Goal: Find specific page/section: Find specific page/section

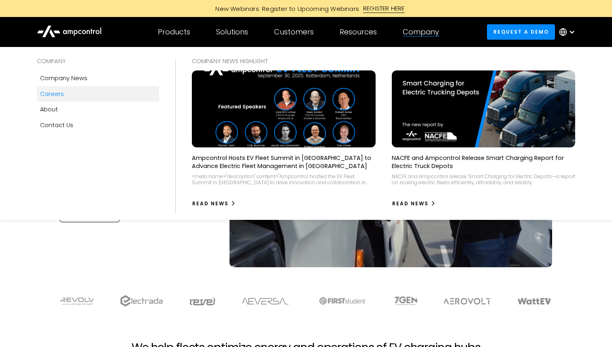
click at [60, 92] on div "Careers" at bounding box center [52, 93] width 24 height 9
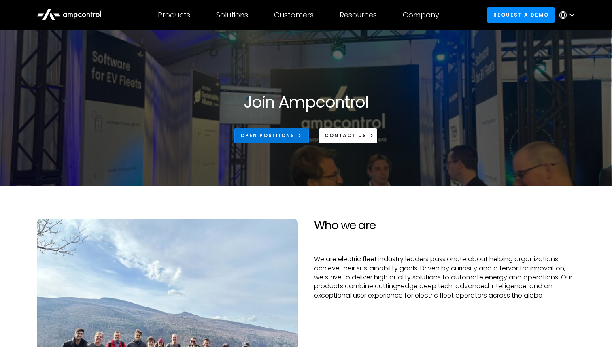
click at [278, 137] on div "Open Positions" at bounding box center [267, 135] width 54 height 7
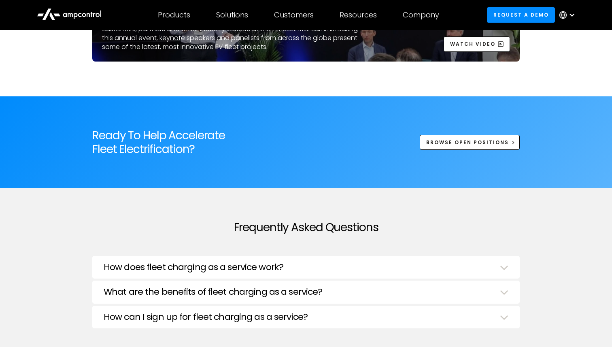
scroll to position [2642, 0]
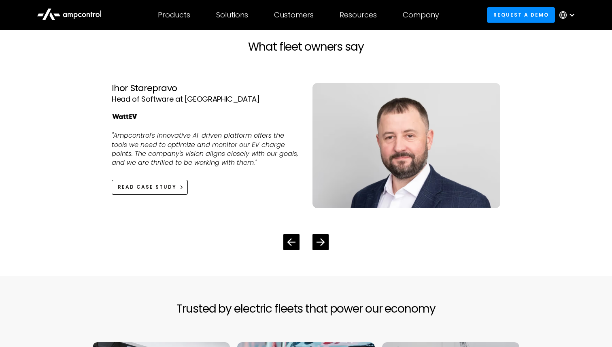
scroll to position [1810, 0]
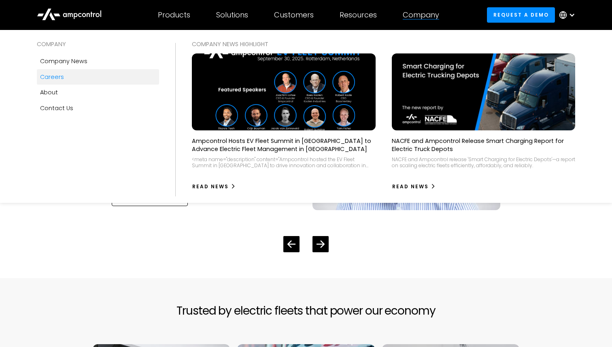
click at [69, 74] on link "Careers" at bounding box center [98, 76] width 123 height 15
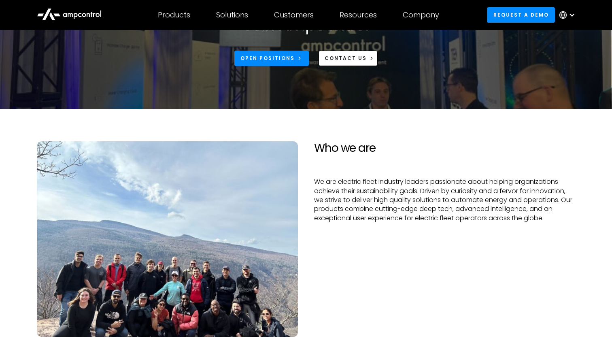
scroll to position [36, 0]
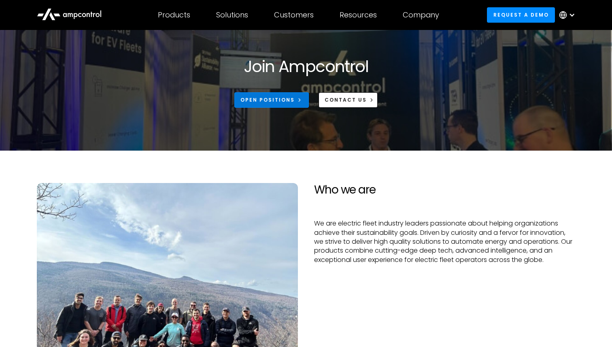
click at [274, 99] on div "Open Positions" at bounding box center [267, 99] width 54 height 7
